Goal: Task Accomplishment & Management: Complete application form

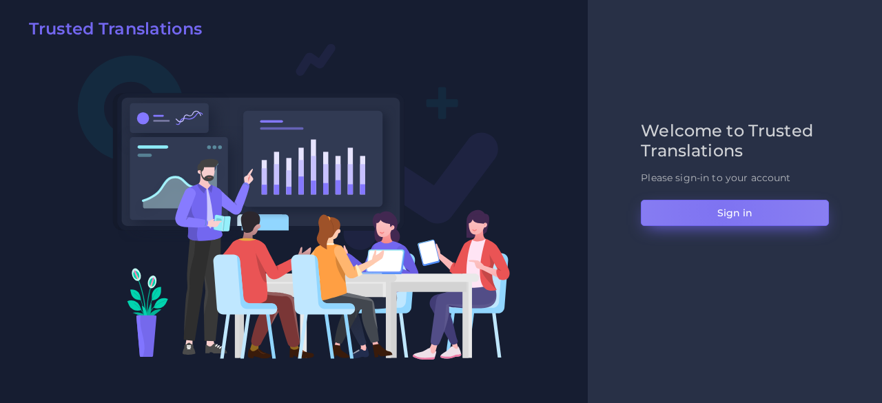
click at [721, 207] on button "Sign in" at bounding box center [735, 213] width 188 height 26
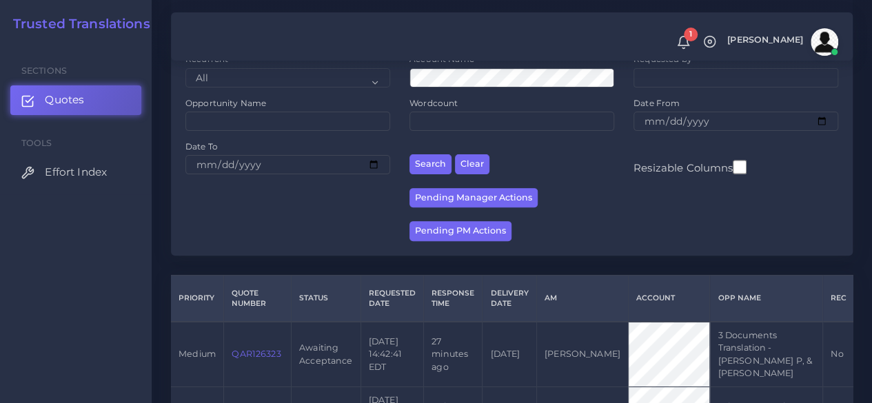
scroll to position [211, 0]
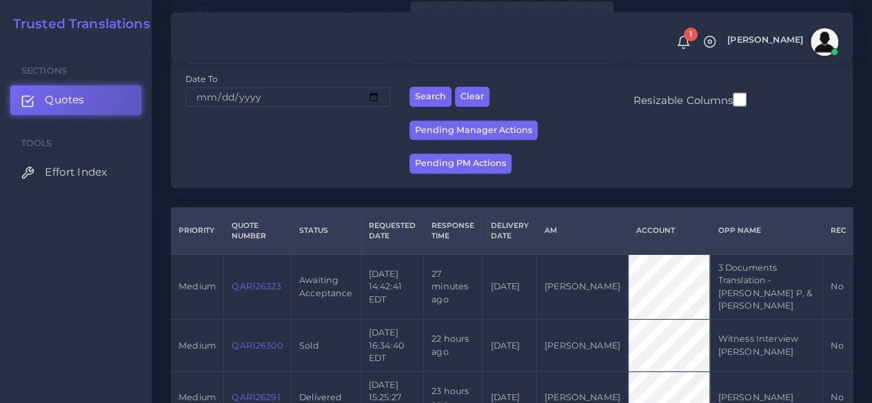
click at [238, 285] on link "QAR126323" at bounding box center [255, 286] width 49 height 10
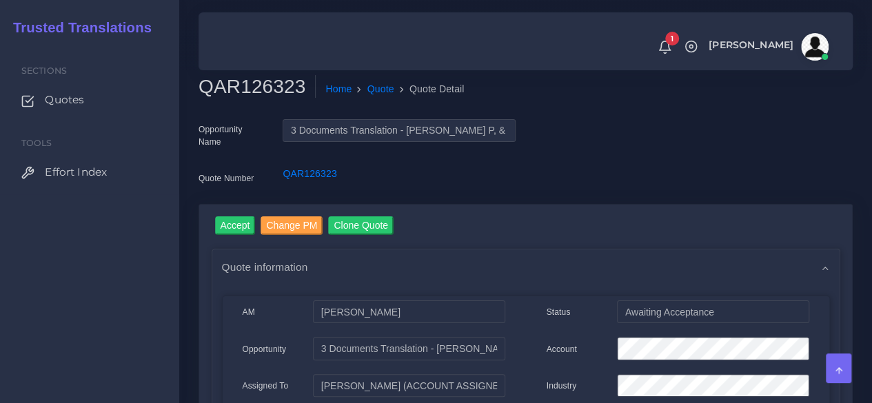
click at [260, 82] on h2 "QAR126323" at bounding box center [256, 86] width 117 height 23
copy h2 "QAR126323"
click at [234, 224] on input "Accept" at bounding box center [235, 225] width 41 height 19
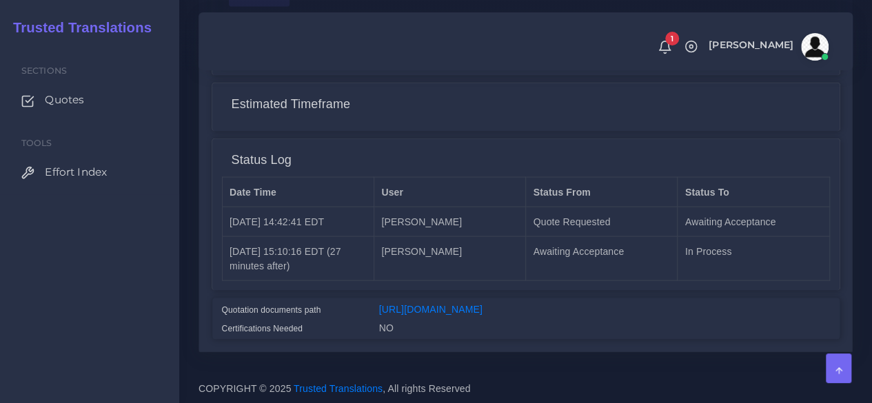
scroll to position [1246, 0]
click at [482, 303] on link "[URL][DOMAIN_NAME]" at bounding box center [430, 308] width 103 height 11
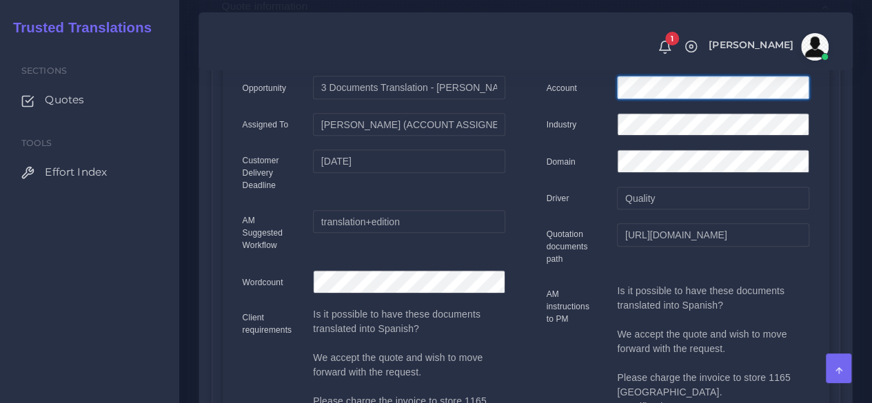
scroll to position [0, 0]
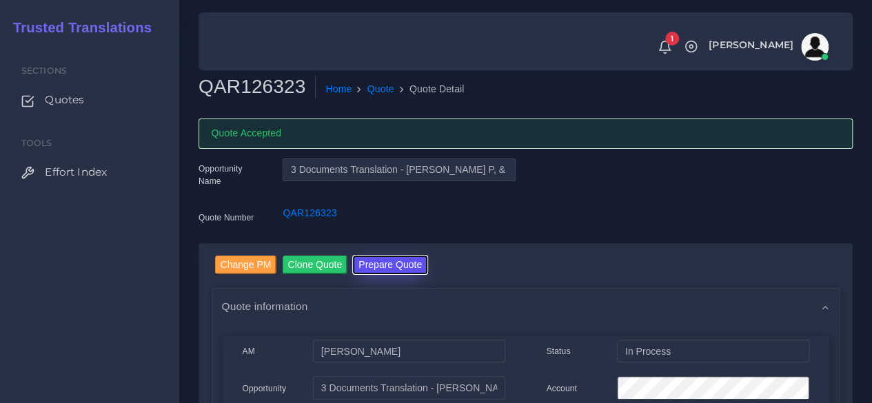
click at [410, 267] on button "Prepare Quote" at bounding box center [390, 265] width 74 height 19
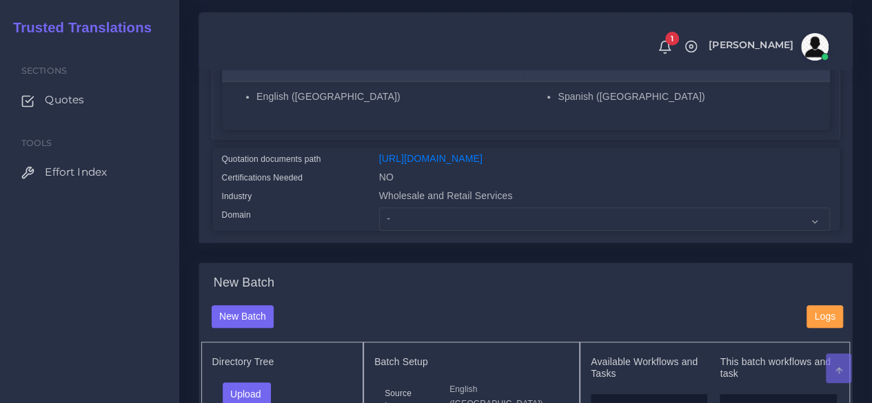
scroll to position [289, 0]
click at [413, 230] on select "- Advertising and Media Agriculture, Forestry and Fishing Architecture, Buildin…" at bounding box center [604, 218] width 451 height 23
select select "Human Resources - HR"
click at [379, 230] on select "- Advertising and Media Agriculture, Forestry and Fishing Architecture, Buildin…" at bounding box center [604, 218] width 451 height 23
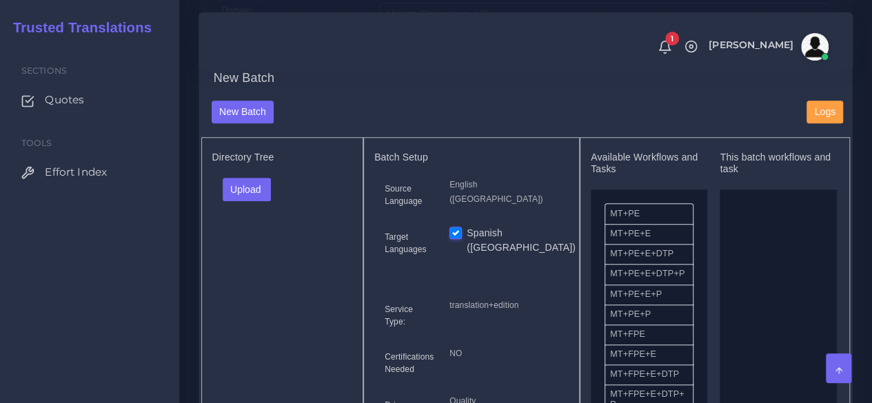
scroll to position [497, 0]
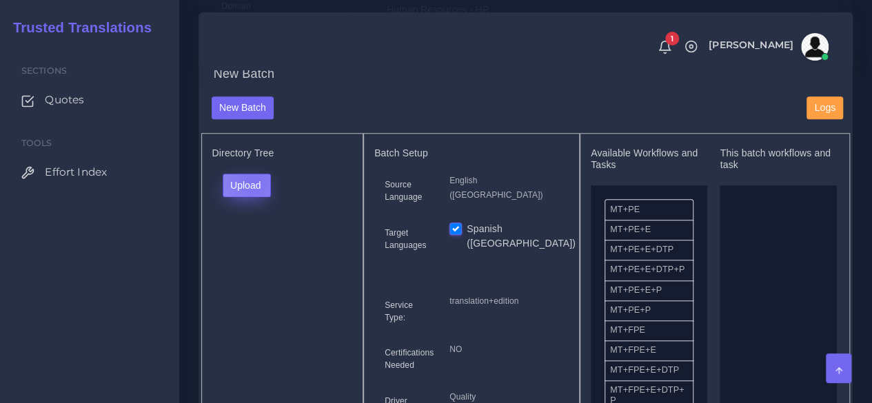
click at [253, 197] on button "Upload" at bounding box center [247, 185] width 49 height 23
click at [251, 246] on label "Files" at bounding box center [270, 237] width 95 height 17
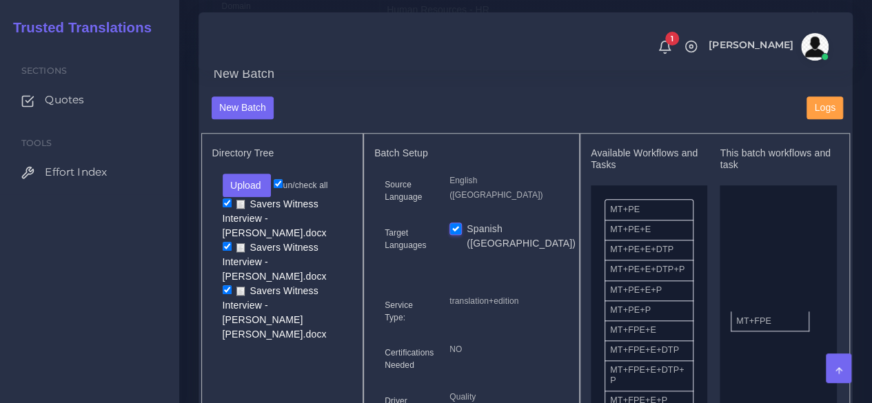
drag, startPoint x: 641, startPoint y: 362, endPoint x: 773, endPoint y: 343, distance: 132.9
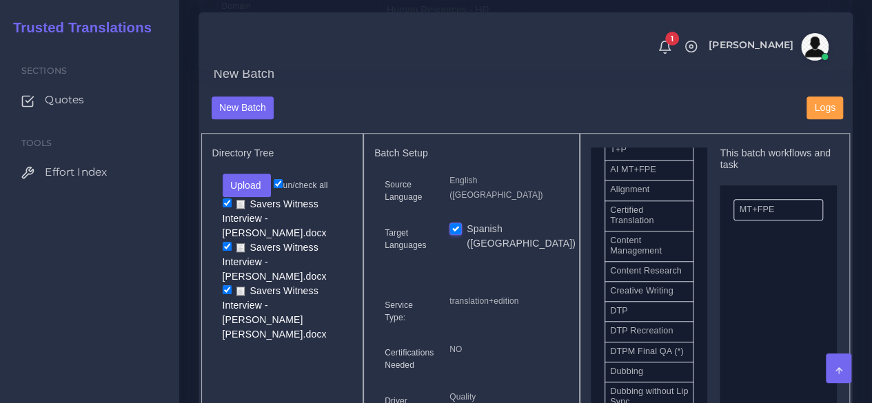
scroll to position [392, 0]
drag, startPoint x: 653, startPoint y: 345, endPoint x: 777, endPoint y: 330, distance: 124.9
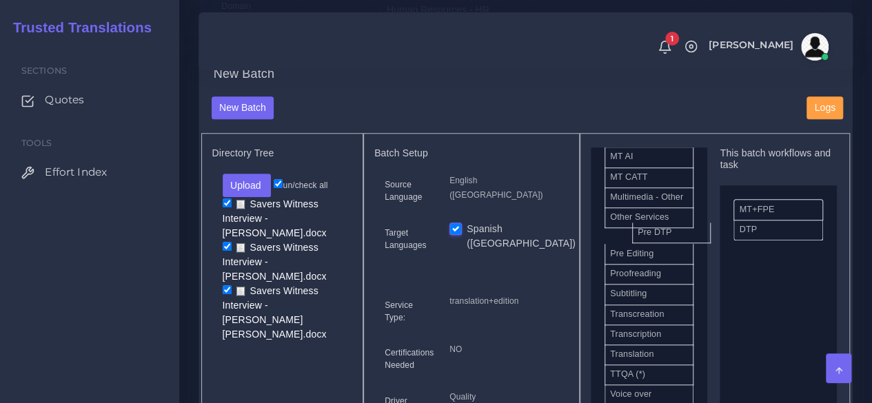
scroll to position [752, 0]
drag, startPoint x: 648, startPoint y: 256, endPoint x: 776, endPoint y: 227, distance: 131.4
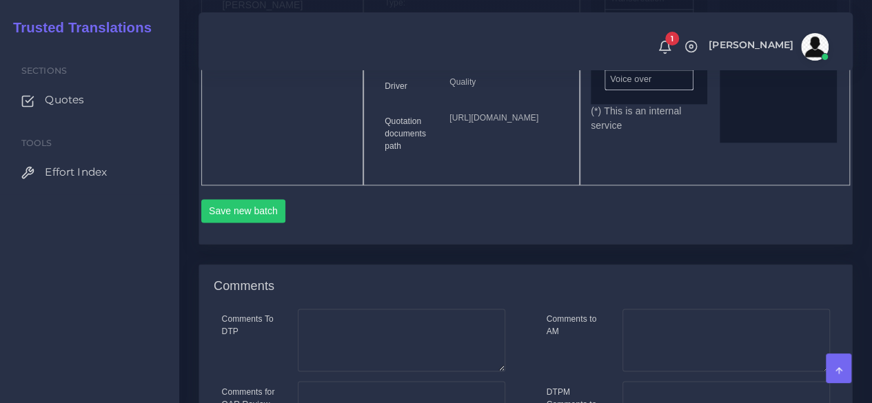
scroll to position [813, 0]
click at [258, 222] on button "Save new batch" at bounding box center [243, 209] width 85 height 23
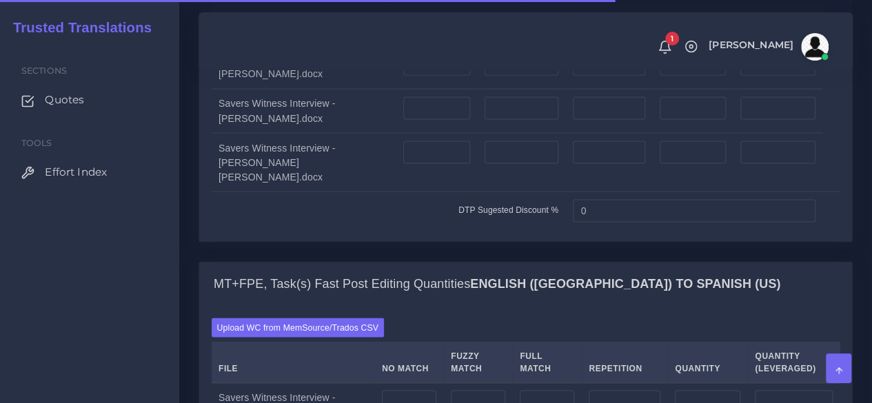
scroll to position [1188, 0]
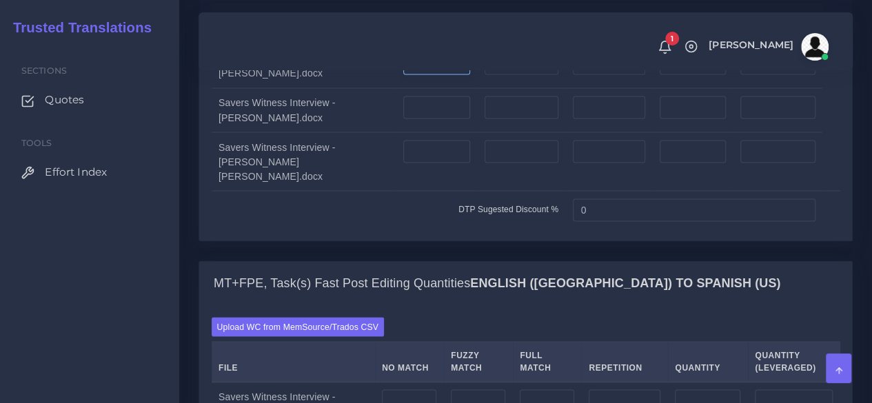
click at [422, 75] on input "number" at bounding box center [436, 63] width 67 height 23
type input "7"
click at [403, 119] on input "number" at bounding box center [436, 107] width 67 height 23
type input "6"
click at [403, 163] on input "number" at bounding box center [436, 151] width 67 height 23
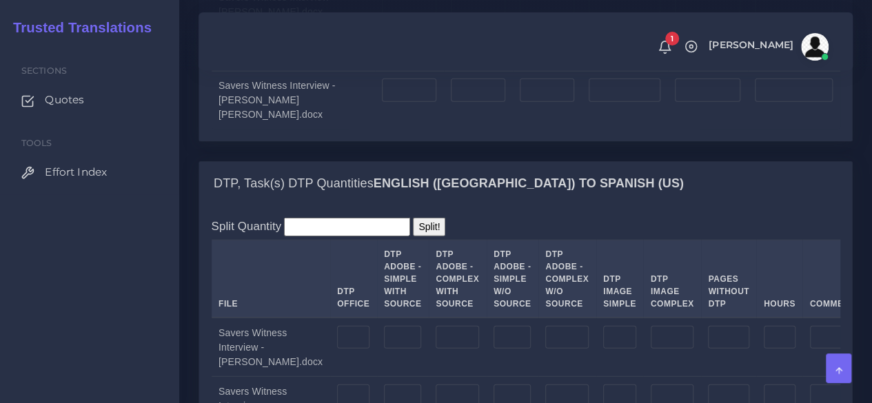
scroll to position [1708, 0]
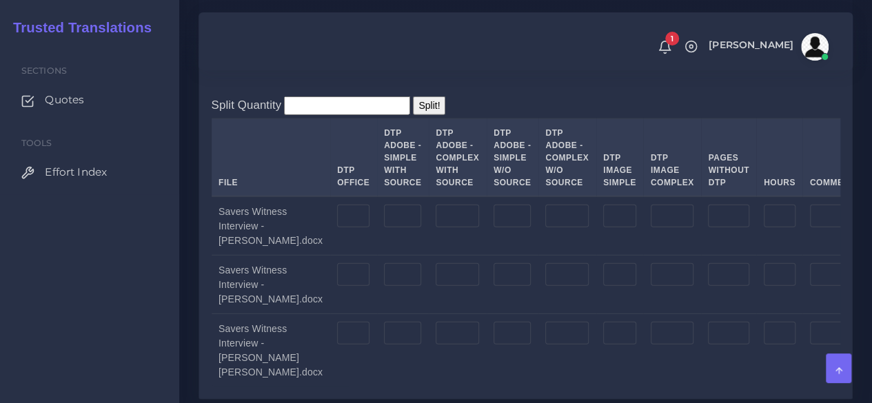
type input "8"
click at [337, 228] on input "number" at bounding box center [353, 216] width 32 height 23
type input "7"
click at [337, 287] on input "number" at bounding box center [353, 274] width 32 height 23
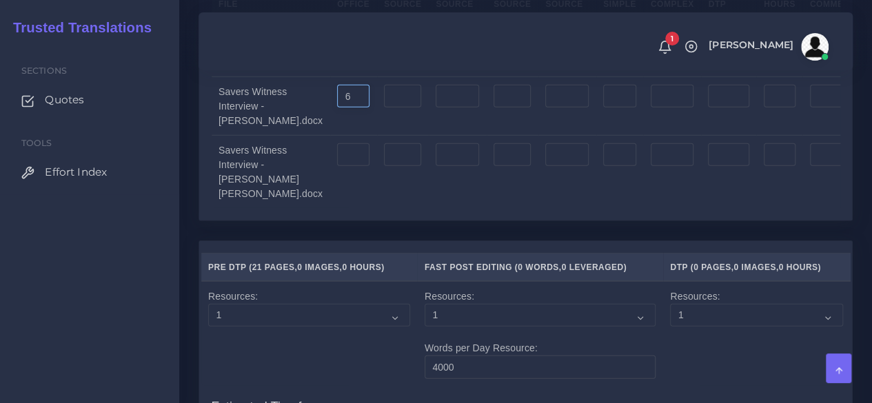
scroll to position [1887, 0]
type input "6"
click at [337, 166] on input "number" at bounding box center [353, 154] width 32 height 23
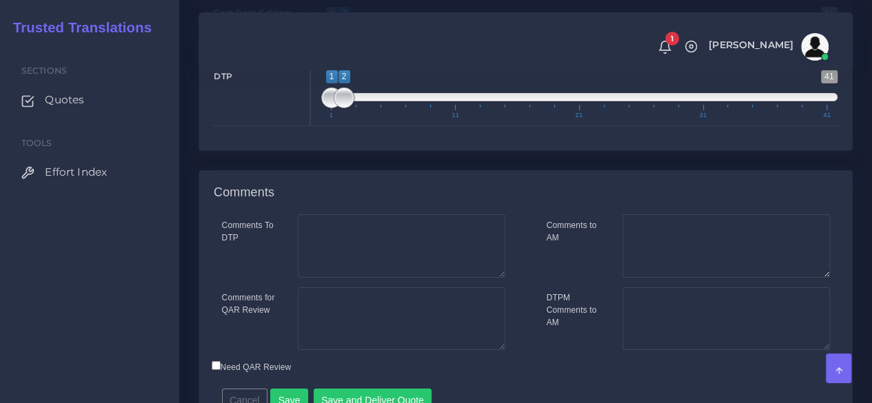
scroll to position [2567, 0]
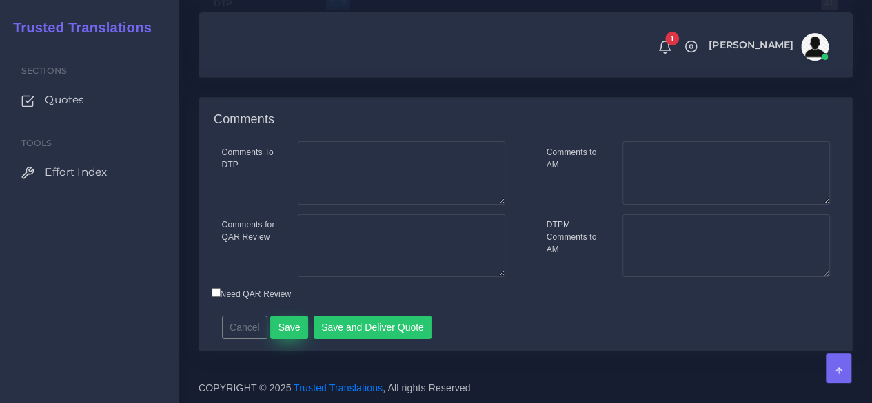
type input "8"
click at [281, 329] on button "Save" at bounding box center [289, 327] width 38 height 23
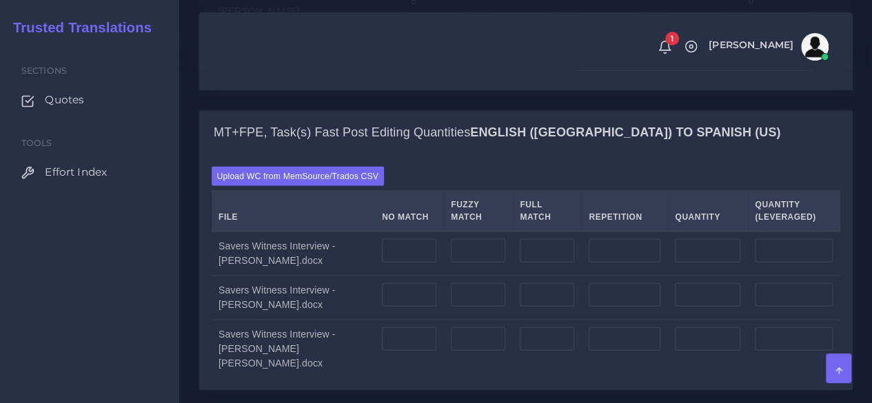
scroll to position [1471, 0]
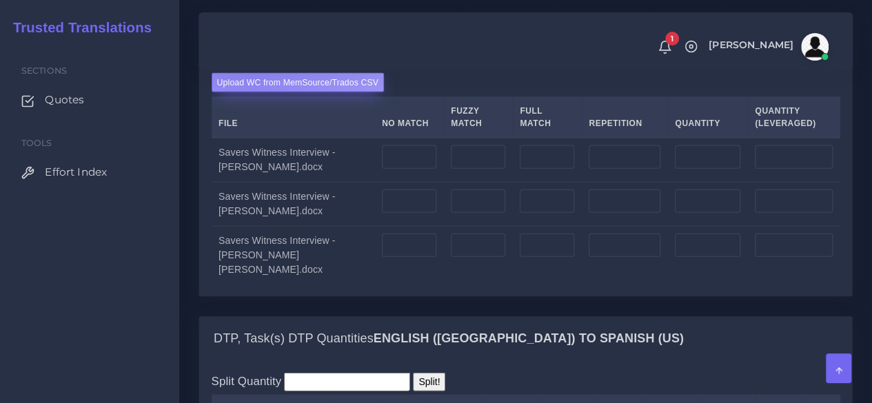
click at [251, 92] on label "Upload WC from MemSource/Trados CSV" at bounding box center [298, 82] width 173 height 19
click at [0, 0] on input "Upload WC from MemSource/Trados CSV" at bounding box center [0, 0] width 0 height 0
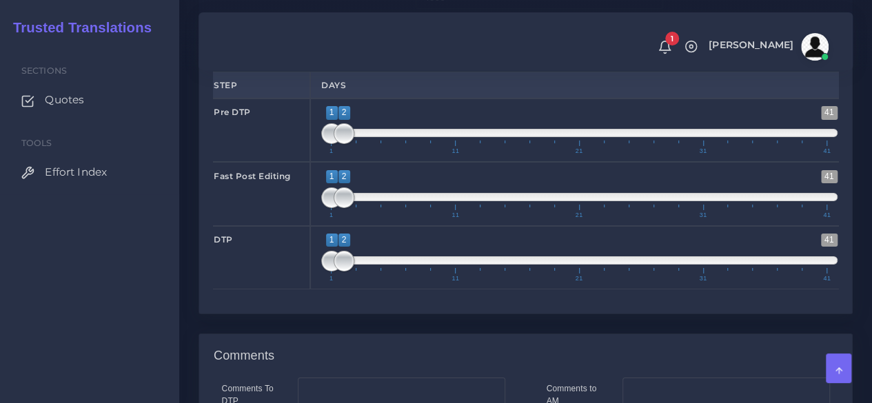
scroll to position [2298, 0]
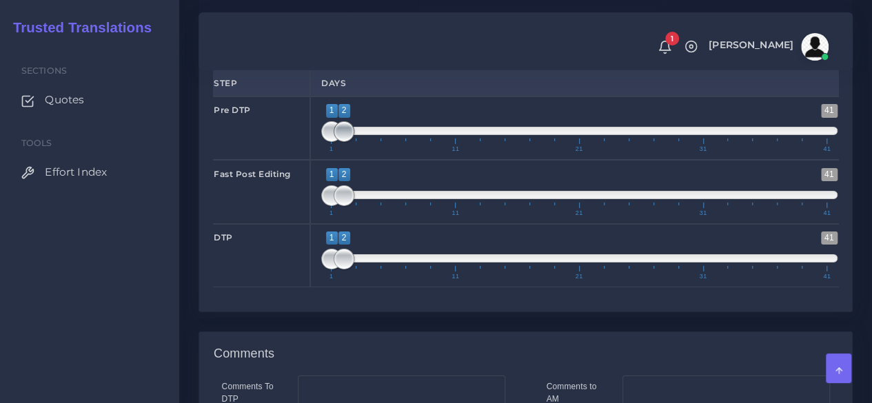
type input "1;1"
drag, startPoint x: 337, startPoint y: 205, endPoint x: 295, endPoint y: 205, distance: 42.0
click at [295, 160] on div "Pre DTP 1 41 1 1 1 — 1 1 11 21 31 41 1;1" at bounding box center [526, 127] width 646 height 63
type input "2;2"
drag, startPoint x: 327, startPoint y: 331, endPoint x: 342, endPoint y: 332, distance: 14.5
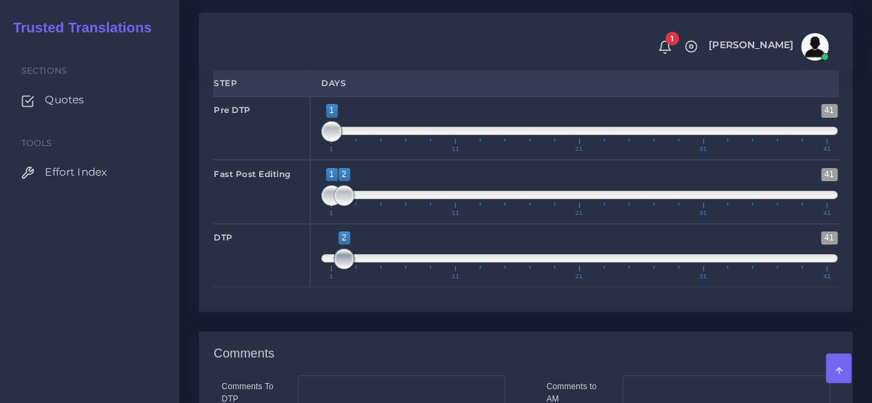
click at [342, 269] on span at bounding box center [343, 259] width 21 height 21
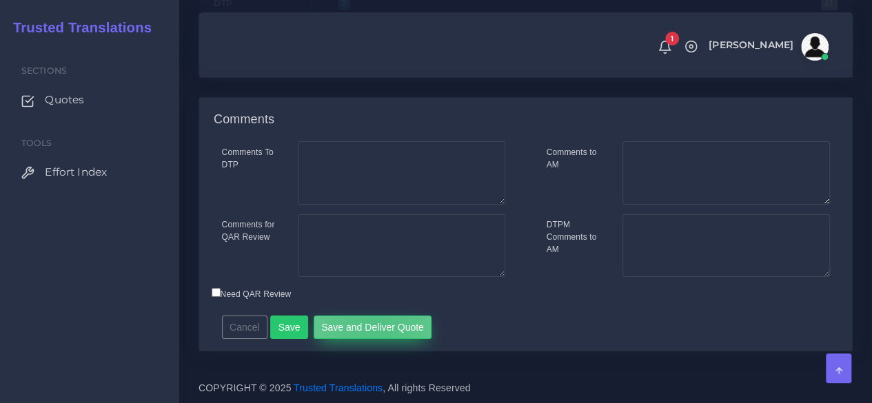
click at [370, 330] on button "Save and Deliver Quote" at bounding box center [372, 327] width 119 height 23
